Goal: Information Seeking & Learning: Learn about a topic

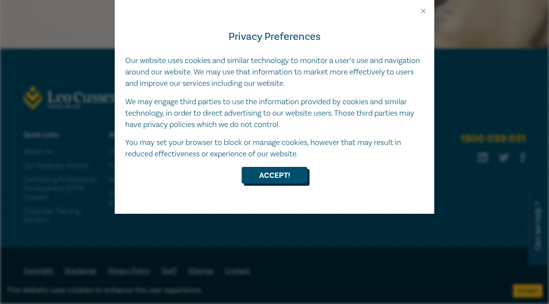
click at [268, 177] on button "Accept!" at bounding box center [274, 175] width 66 height 17
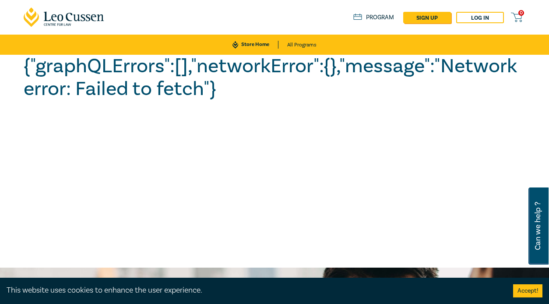
click at [371, 17] on link "Program" at bounding box center [373, 18] width 41 height 8
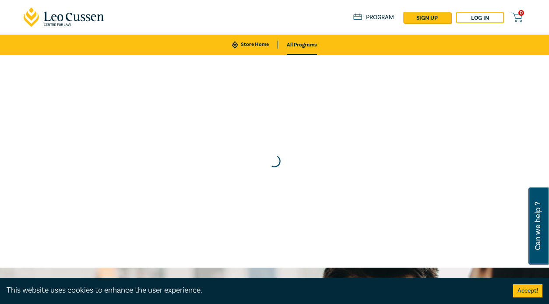
click at [59, 19] on icon at bounding box center [61, 17] width 6 height 7
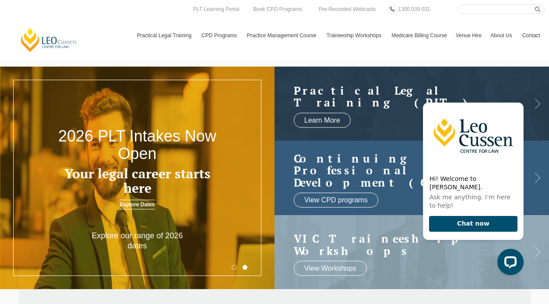
click at [340, 171] on h2 "Continuing Professional Development (CPD)" at bounding box center [403, 170] width 218 height 36
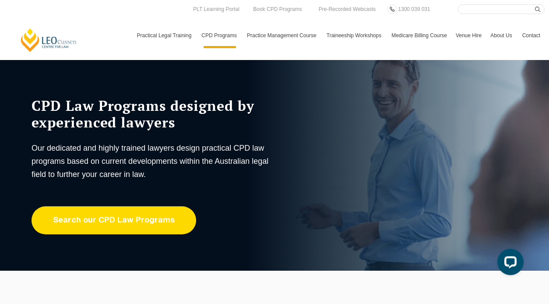
click at [163, 222] on link "Search our CPD Law Programs" at bounding box center [113, 220] width 164 height 28
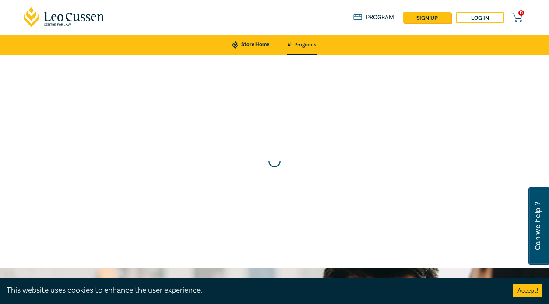
click at [300, 47] on link "All Programs" at bounding box center [301, 45] width 29 height 20
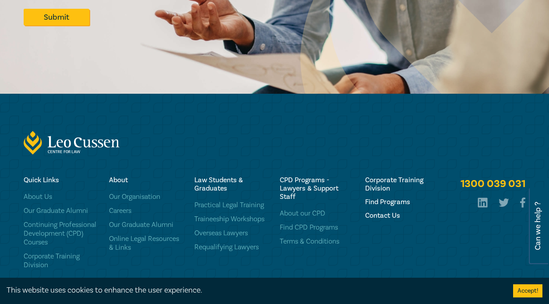
scroll to position [573, 0]
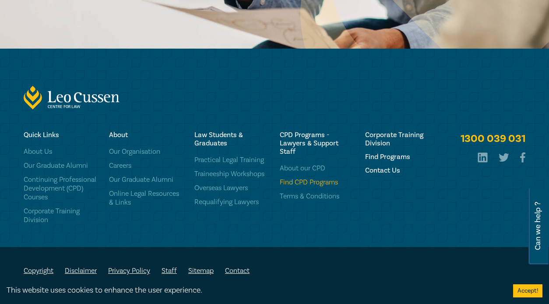
click at [298, 184] on link "Find CPD Programs" at bounding box center [317, 182] width 75 height 9
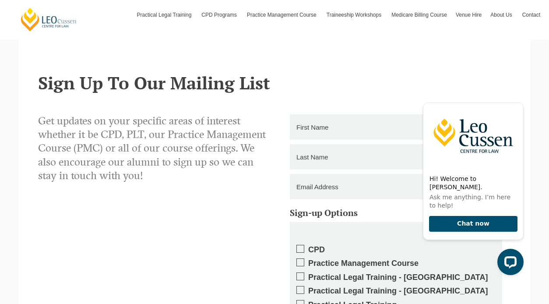
scroll to position [746, 0]
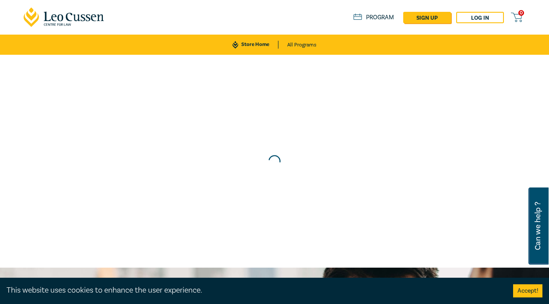
click at [368, 15] on link "Program" at bounding box center [373, 18] width 41 height 8
click at [528, 292] on button "Accept!" at bounding box center [527, 290] width 29 height 13
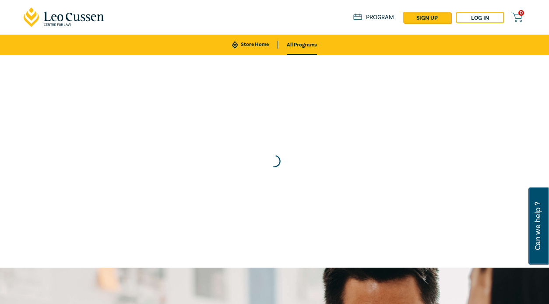
click at [297, 46] on link "All Programs" at bounding box center [302, 45] width 30 height 20
